Goal: Check status

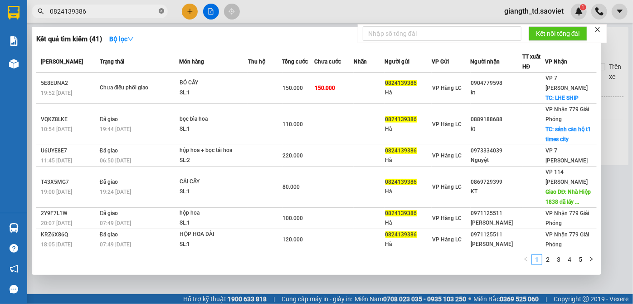
click at [160, 11] on icon "close-circle" at bounding box center [161, 10] width 5 height 5
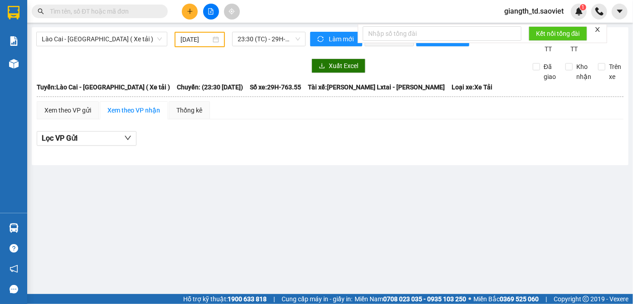
paste input "0979388081"
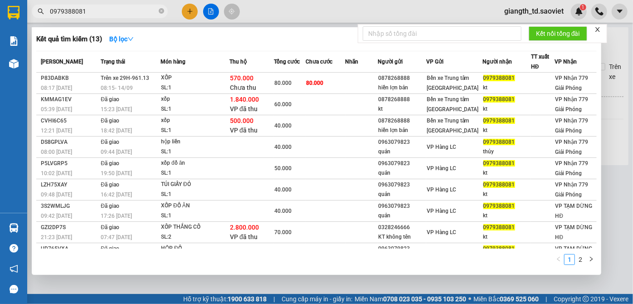
click at [170, 39] on div "Kết quả tìm kiếm ( 13 ) Bộ lọc" at bounding box center [316, 39] width 560 height 15
click at [182, 38] on div "Kết quả tìm kiếm ( 13 ) Bộ lọc" at bounding box center [316, 39] width 560 height 15
click at [184, 35] on div "Kết quả tìm kiếm ( 13 ) Bộ lọc" at bounding box center [316, 39] width 560 height 15
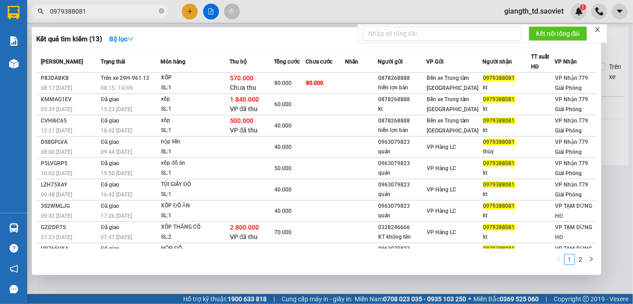
click at [173, 40] on div "Kết quả tìm kiếm ( 13 ) Bộ lọc" at bounding box center [316, 39] width 560 height 15
click at [94, 13] on input "0979388081" at bounding box center [103, 11] width 107 height 10
paste input "38979015"
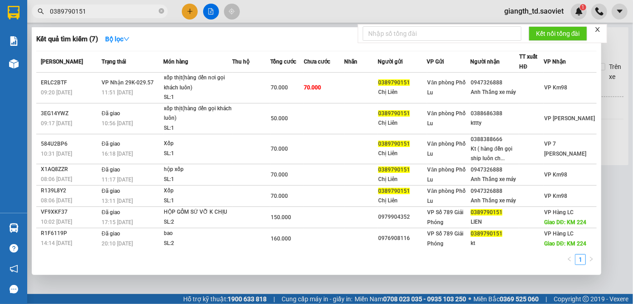
type input "0389790151"
